Goal: Information Seeking & Learning: Learn about a topic

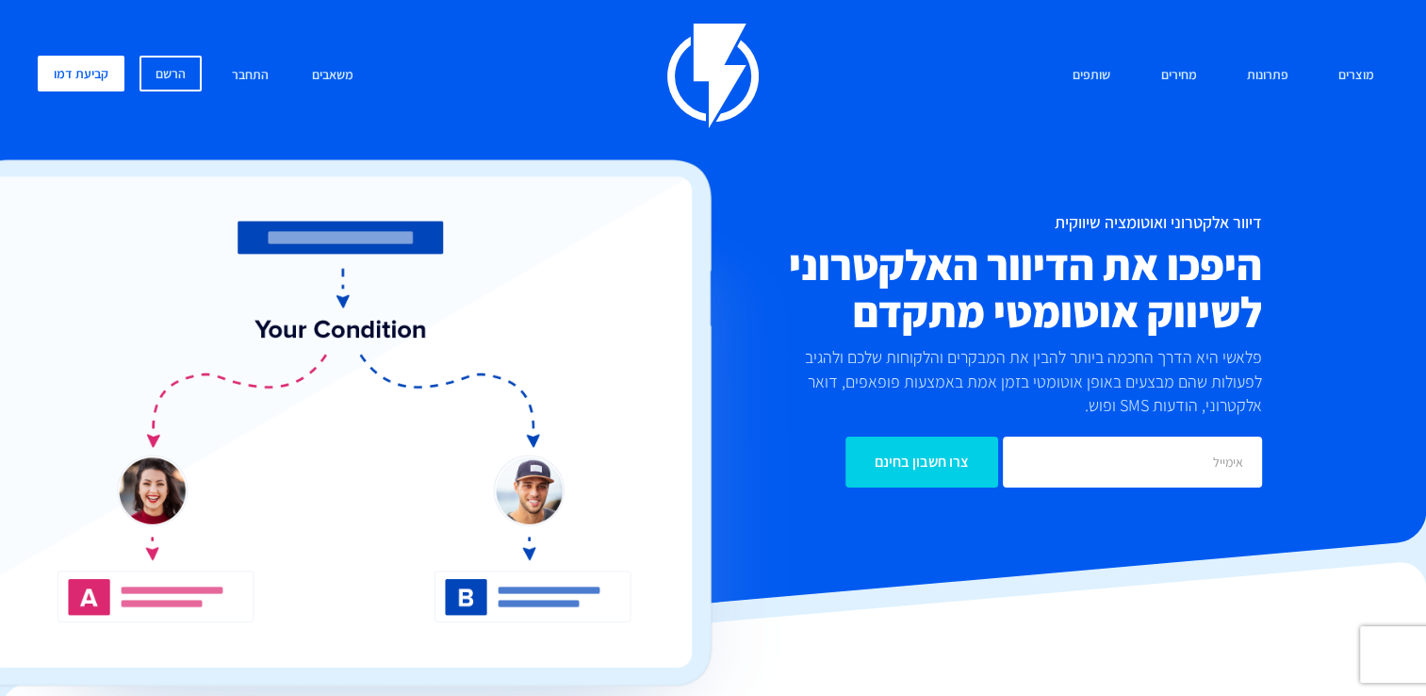
click at [956, 400] on p "פלאשי היא הדרך החכמה ביותר להבין את המבקרים והלקוחות שלכם ולהגיב לפעולות שהם מב…" at bounding box center [1022, 381] width 478 height 73
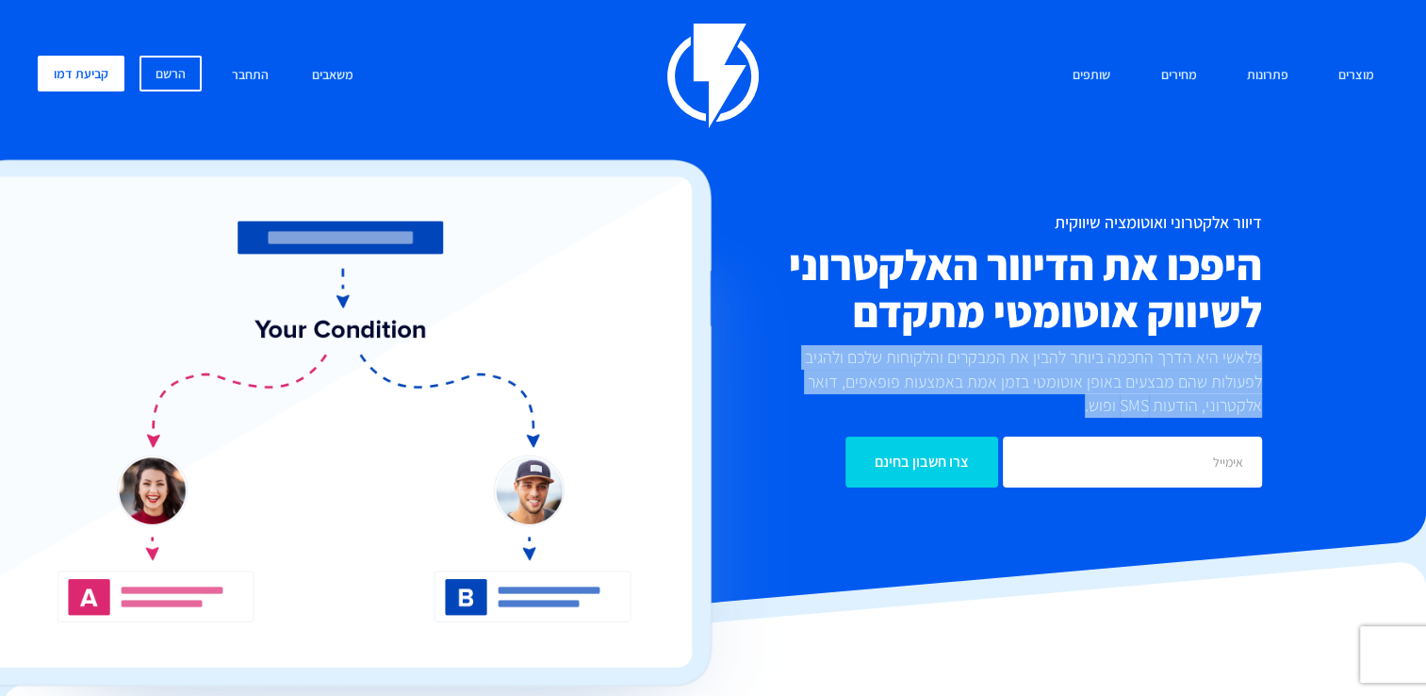
click at [956, 400] on p "פלאשי היא הדרך החכמה ביותר להבין את המבקרים והלקוחות שלכם ולהגיב לפעולות שהם מב…" at bounding box center [1022, 381] width 478 height 73
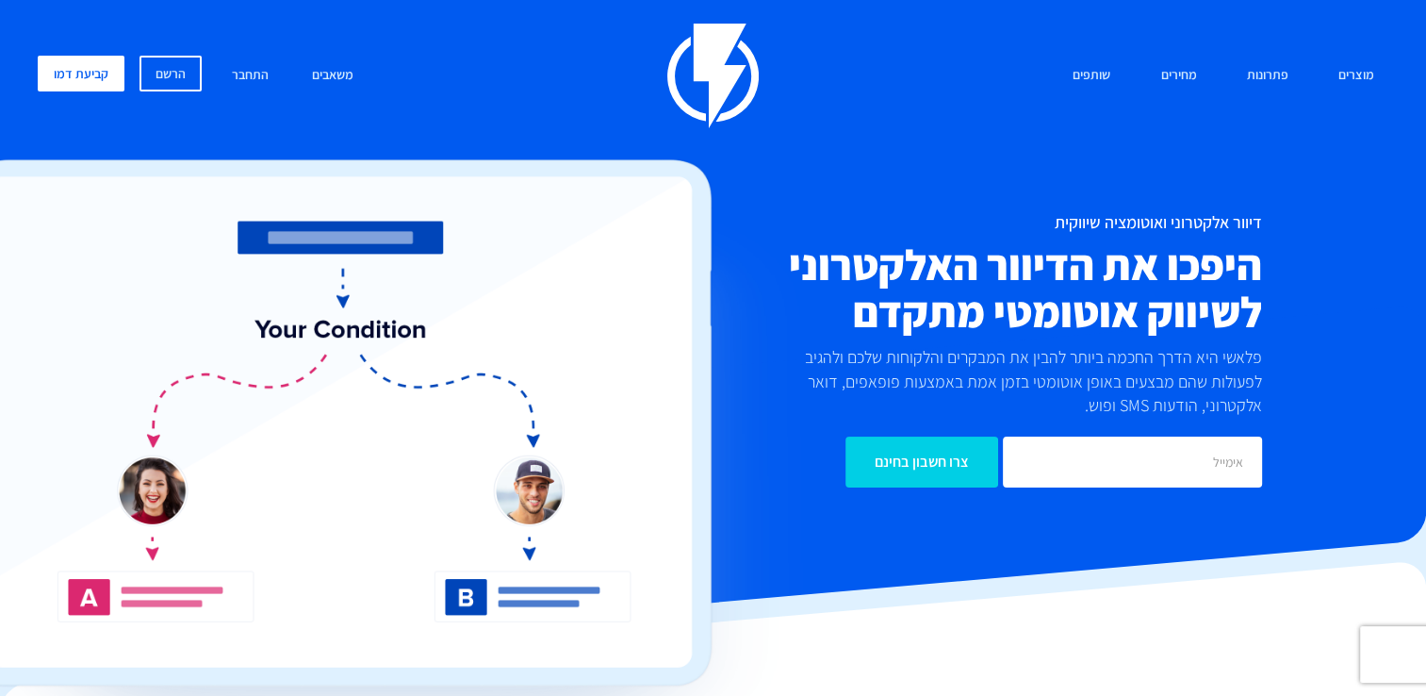
drag, startPoint x: 956, startPoint y: 400, endPoint x: 879, endPoint y: 315, distance: 114.8
click at [879, 315] on h2 "היפכו את הדיוור האלקטרוני לשיווק אוטומטי מתקדם" at bounding box center [939, 288] width 648 height 94
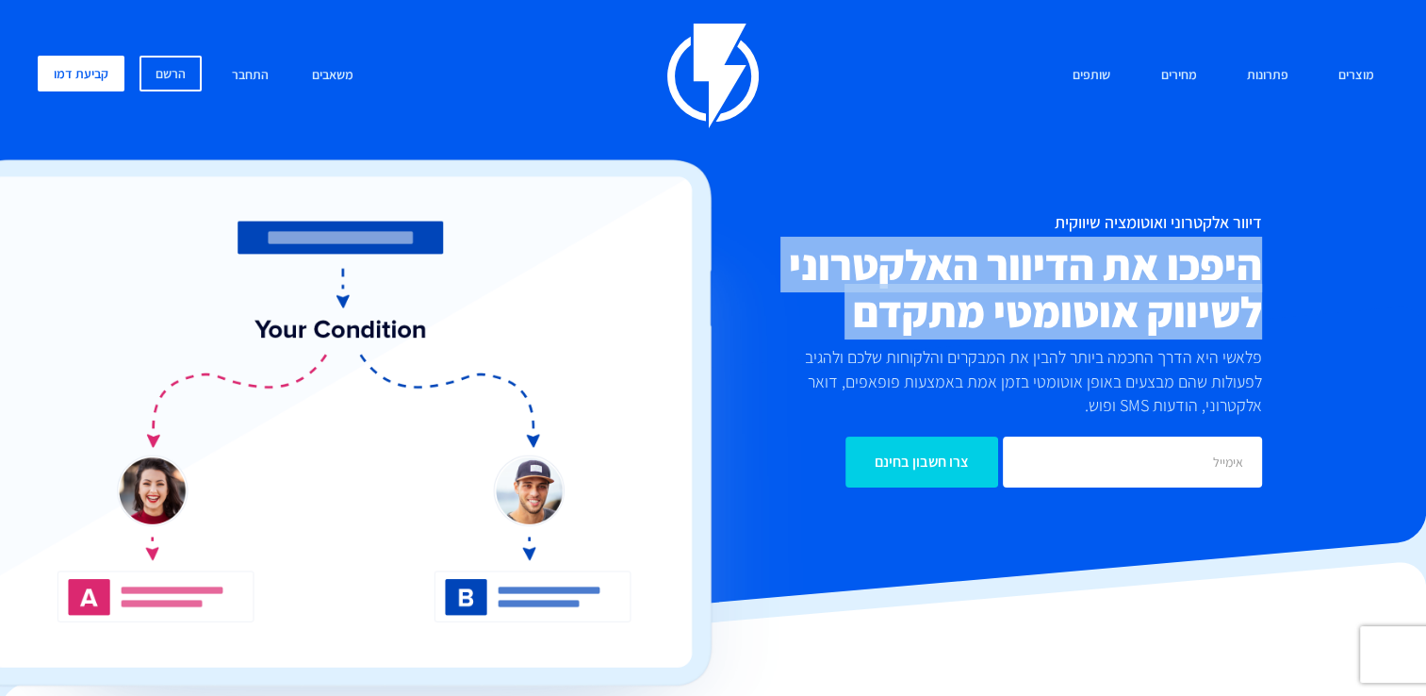
click at [879, 315] on h2 "היפכו את הדיוור האלקטרוני לשיווק אוטומטי מתקדם" at bounding box center [939, 288] width 648 height 94
drag, startPoint x: 879, startPoint y: 315, endPoint x: 824, endPoint y: 313, distance: 54.7
click at [824, 313] on h2 "היפכו את הדיוור האלקטרוני לשיווק אוטומטי מתקדם" at bounding box center [939, 288] width 648 height 94
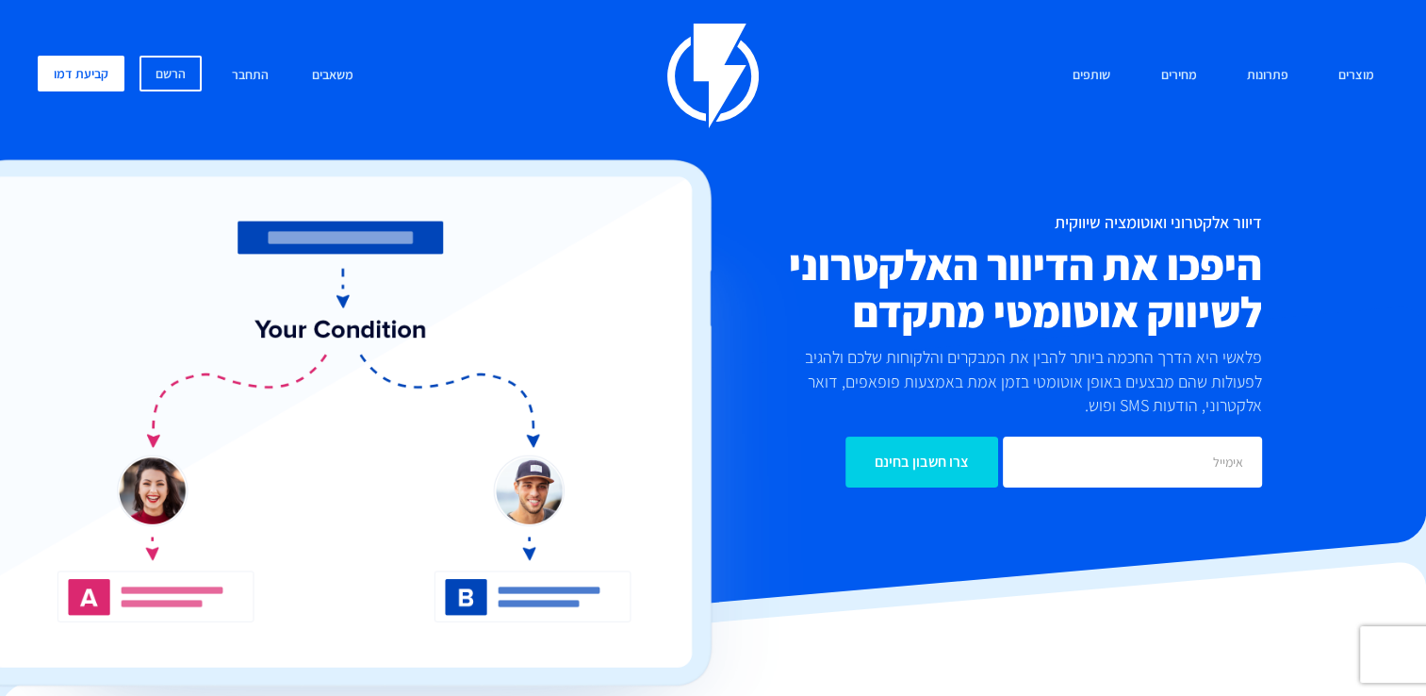
click at [807, 353] on p "פלאשי היא הדרך החכמה ביותר להבין את המבקרים והלקוחות שלכם ולהגיב לפעולות שהם מב…" at bounding box center [1022, 381] width 478 height 73
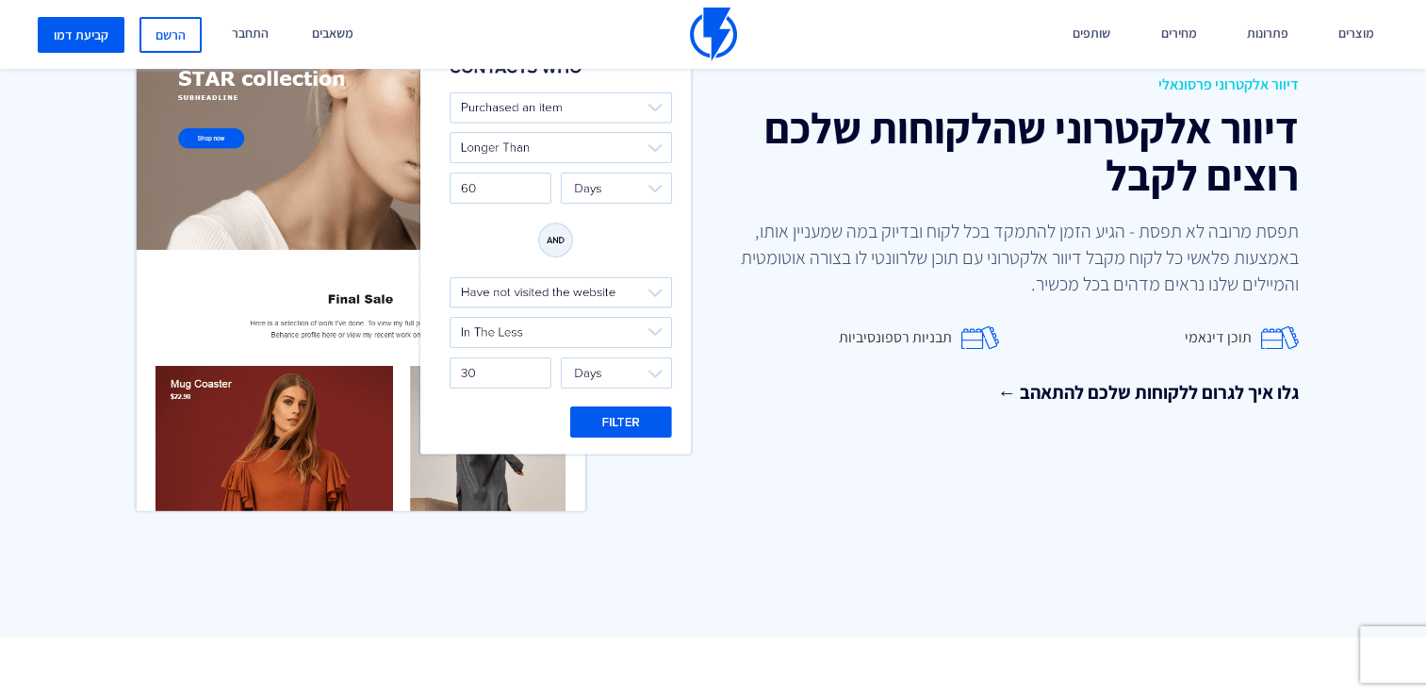
scroll to position [2513, 0]
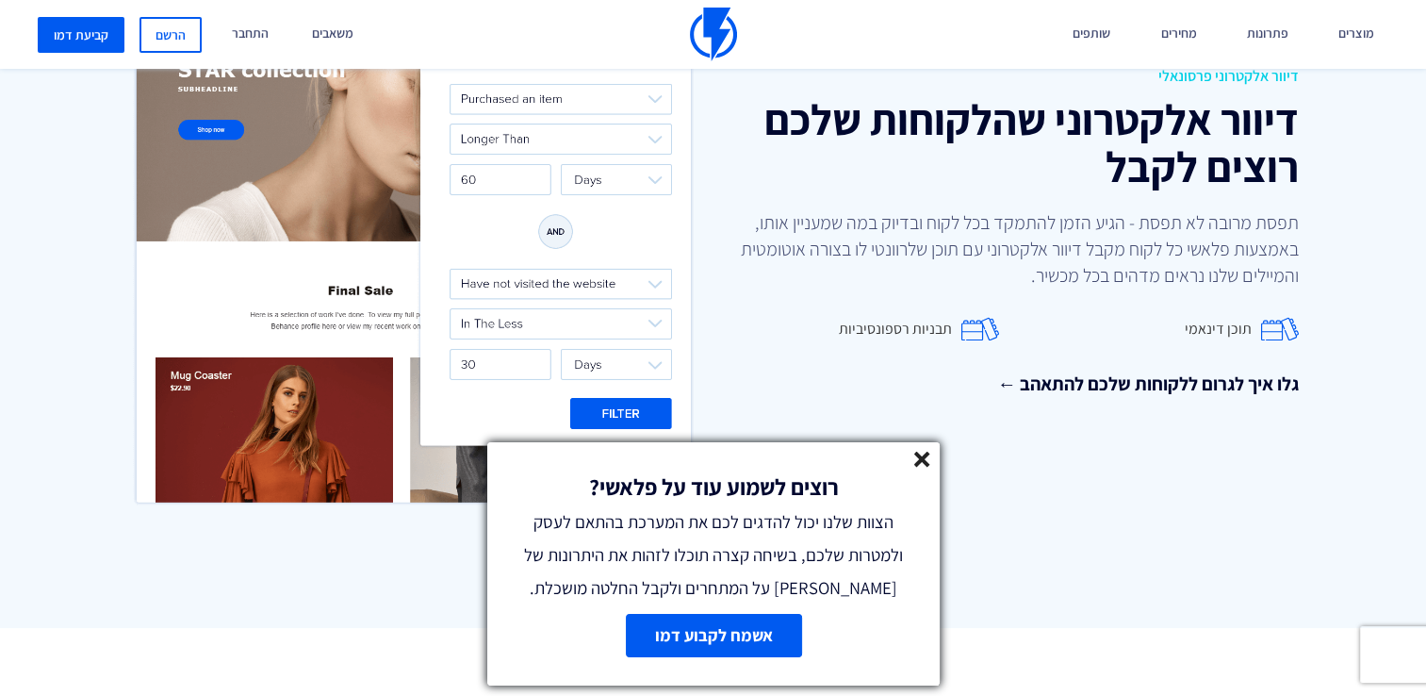
click at [928, 456] on icon at bounding box center [922, 460] width 16 height 16
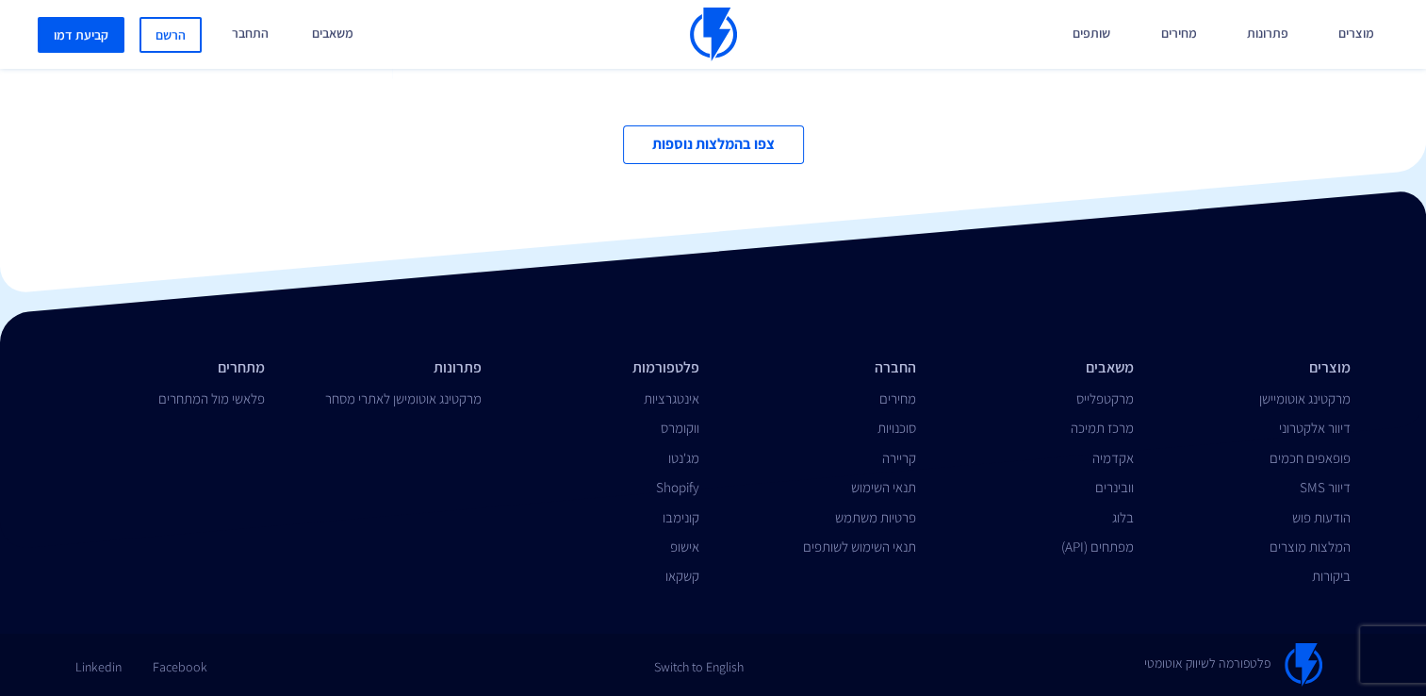
scroll to position [6350, 0]
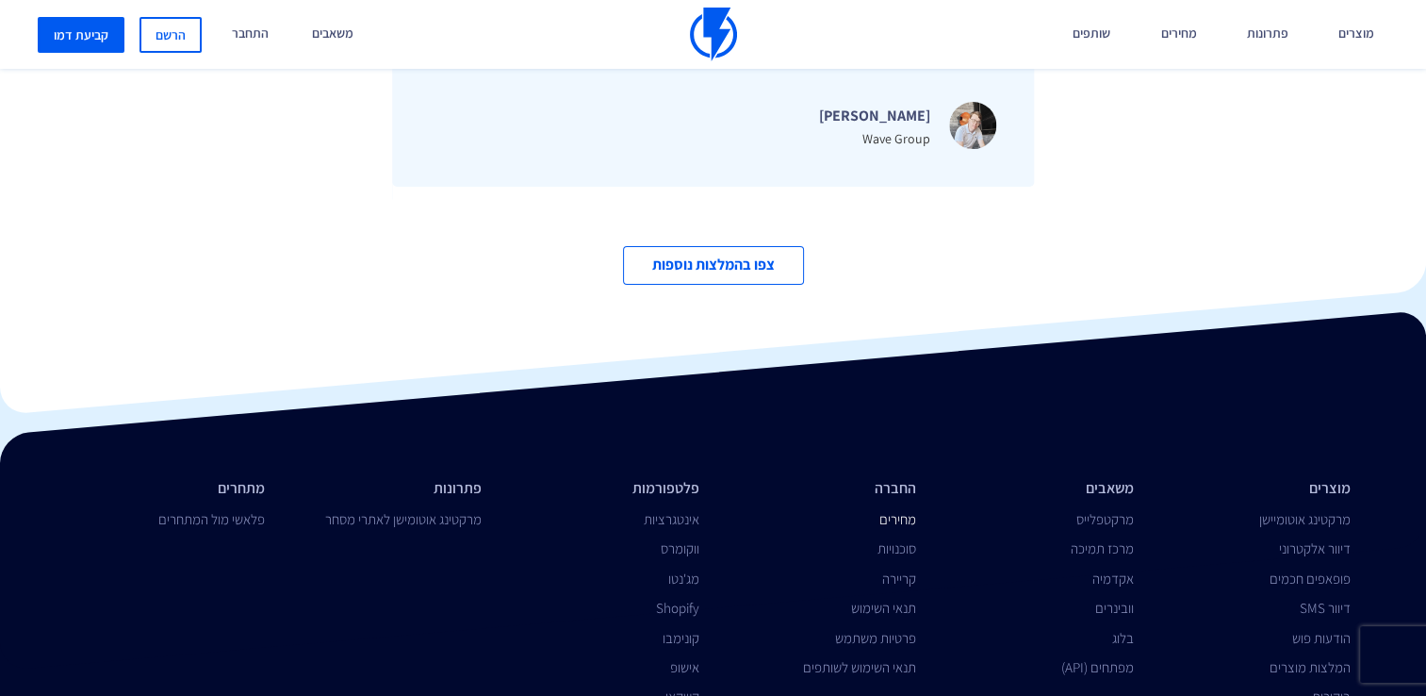
click at [910, 522] on link "מחירים" at bounding box center [897, 519] width 37 height 18
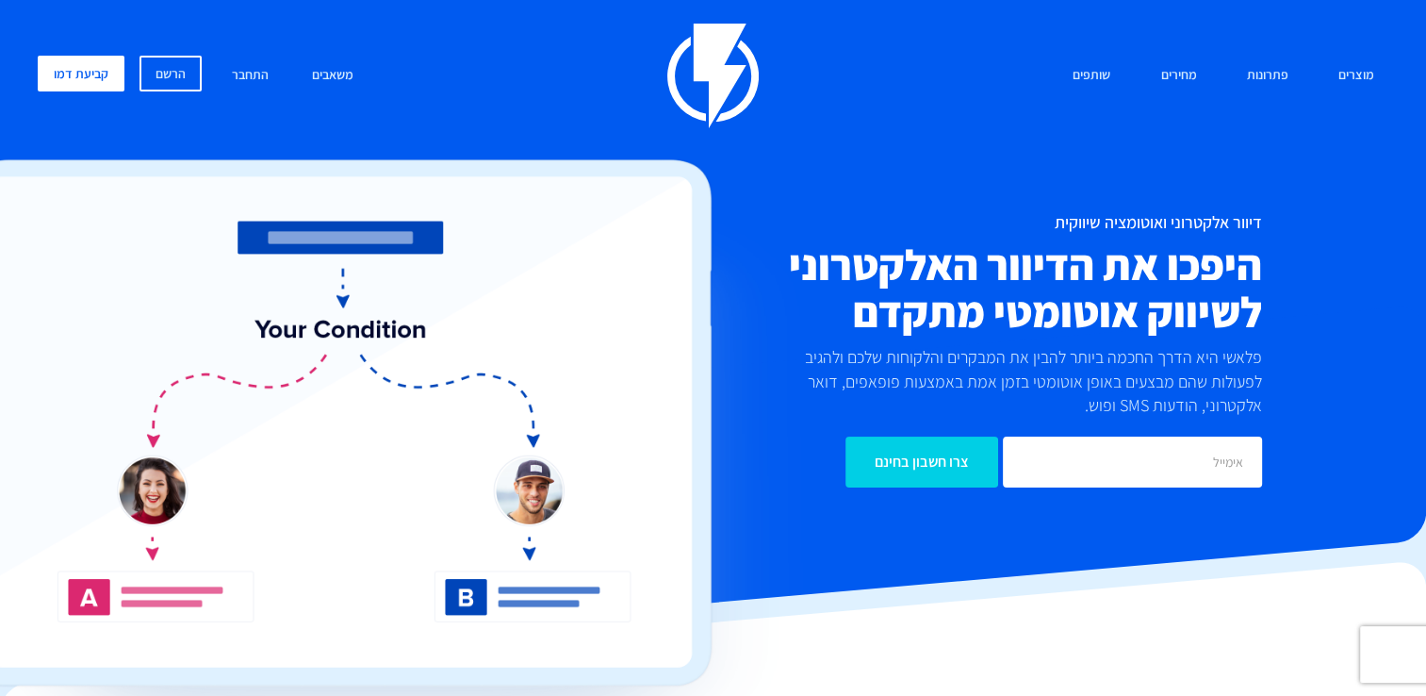
click at [1274, 258] on div "דיוור אלקטרוני ואוטומציה שיווקית היפכו את הדיוור האלקטרוני לשיווק אוטומטי מתקדם…" at bounding box center [938, 350] width 676 height 274
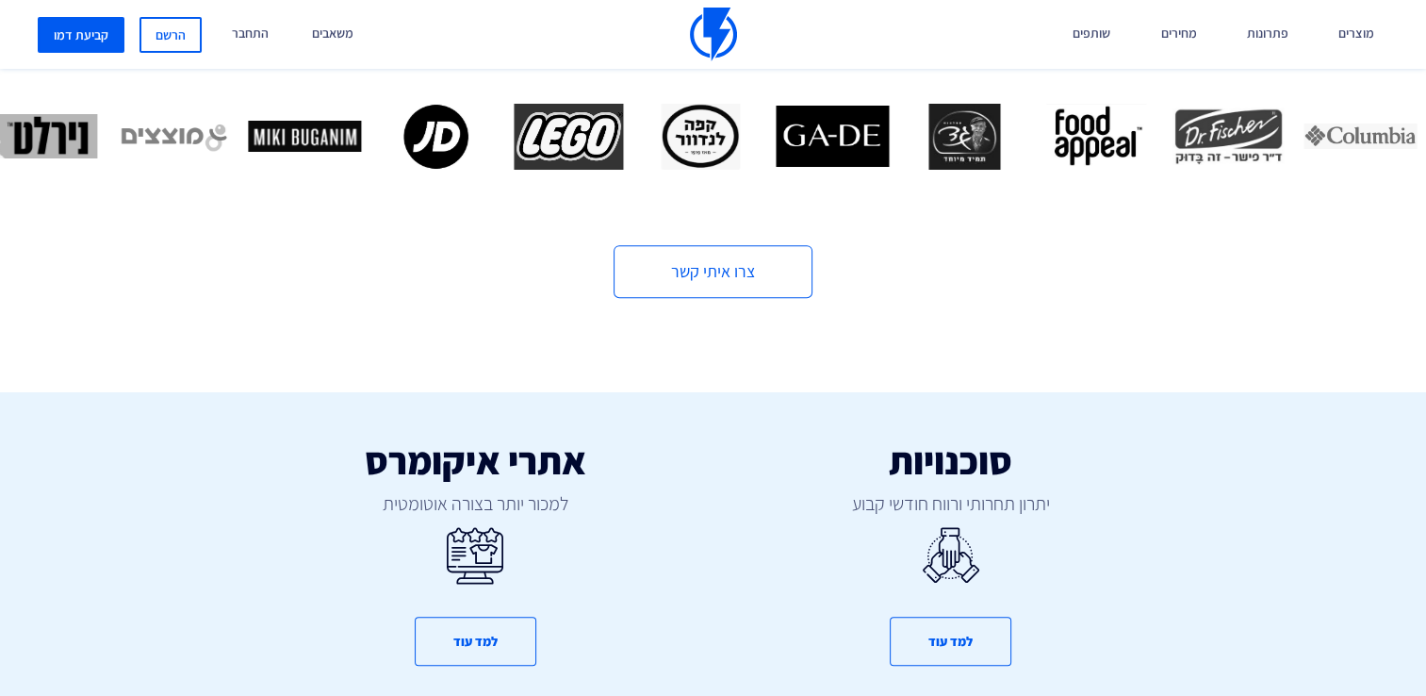
scroll to position [756, 0]
